Goal: Book appointment/travel/reservation

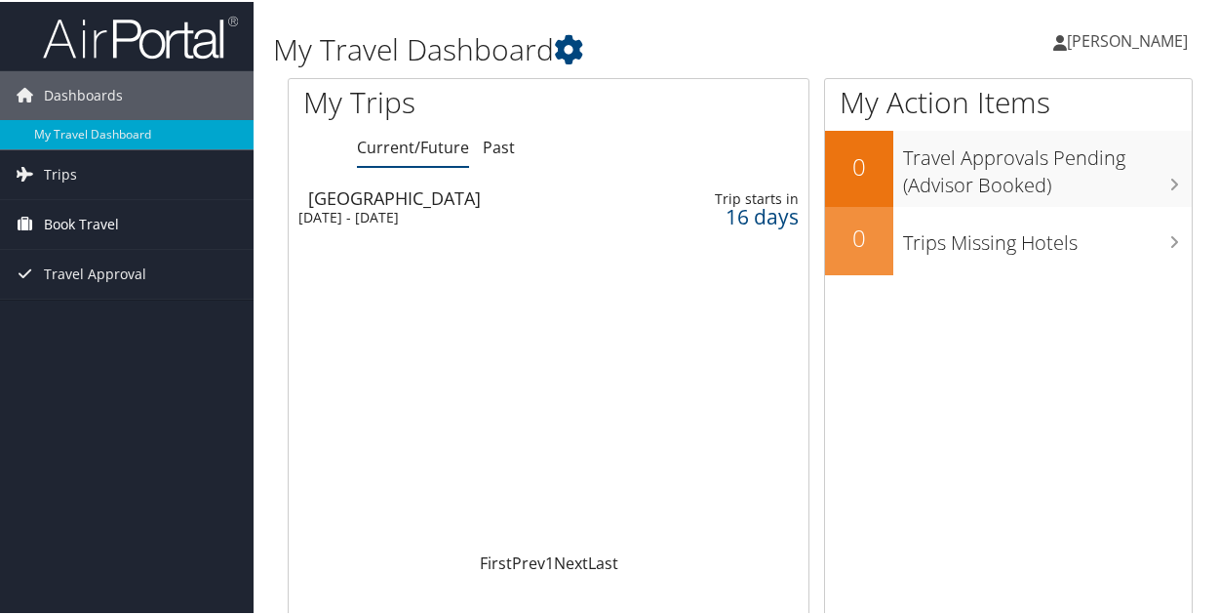
click at [102, 228] on span "Book Travel" at bounding box center [81, 222] width 75 height 49
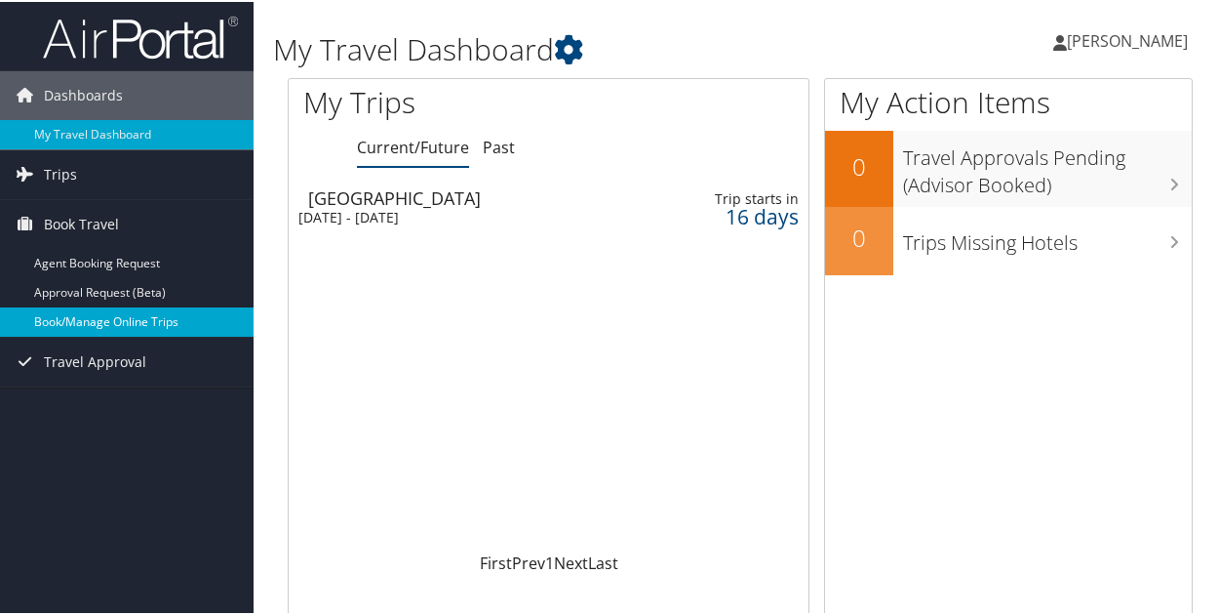
click at [88, 313] on link "Book/Manage Online Trips" at bounding box center [127, 319] width 254 height 29
